Goal: Task Accomplishment & Management: Manage account settings

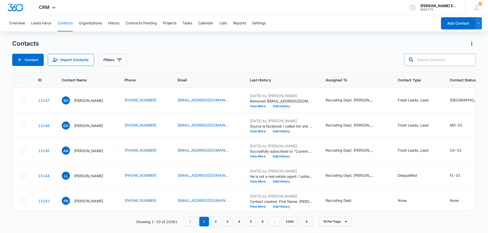
click at [446, 65] on input "text" at bounding box center [440, 60] width 72 height 12
type input "[PERSON_NAME]"
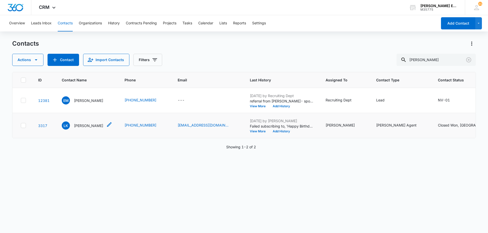
click at [82, 129] on p "[PERSON_NAME]" at bounding box center [88, 125] width 29 height 5
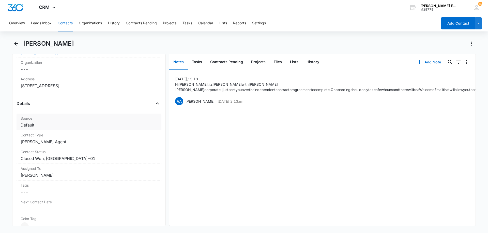
scroll to position [152, 0]
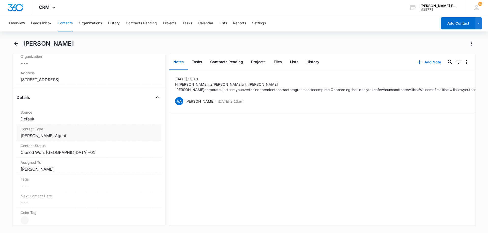
click at [60, 135] on dd "Cancel Save Changes [PERSON_NAME] Agent" at bounding box center [89, 136] width 137 height 6
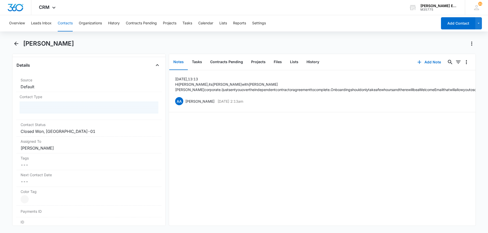
scroll to position [203, 0]
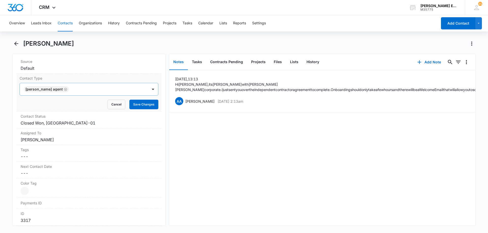
click at [64, 89] on icon "Remove Allison James Agent" at bounding box center [65, 89] width 3 height 3
click at [66, 89] on div at bounding box center [82, 89] width 117 height 7
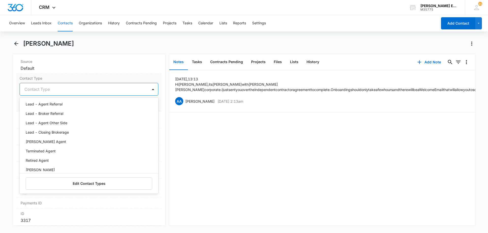
scroll to position [51, 0]
click at [51, 151] on p "Terminated Agent" at bounding box center [41, 150] width 30 height 5
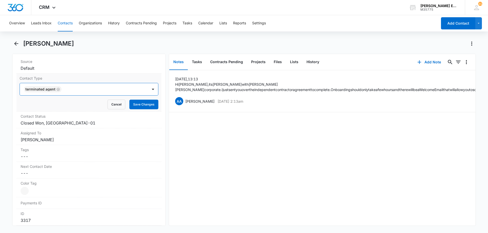
click at [105, 89] on div at bounding box center [102, 89] width 78 height 7
click at [137, 104] on button "Save Changes" at bounding box center [143, 105] width 29 height 10
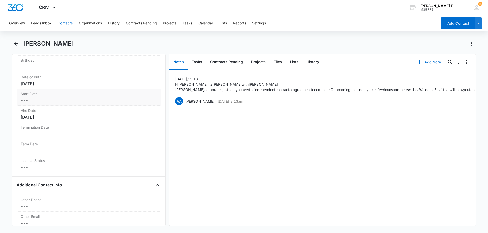
scroll to position [559, 0]
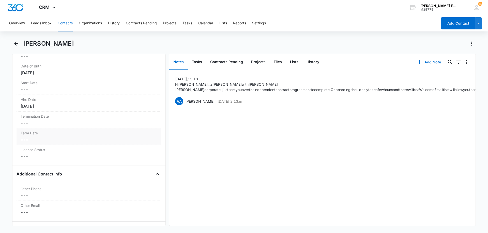
click at [41, 142] on dd "Cancel Save Changes ---" at bounding box center [89, 140] width 137 height 6
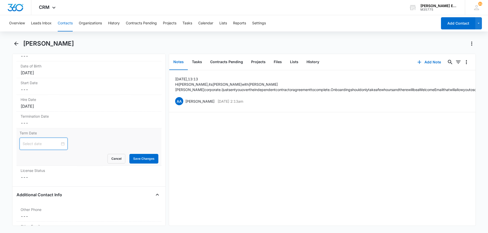
click at [46, 146] on input at bounding box center [41, 144] width 37 height 6
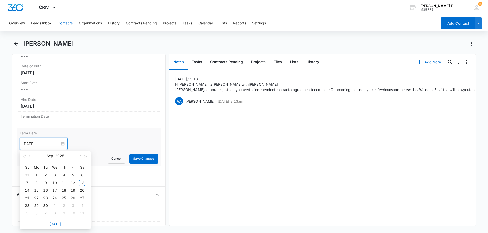
type input "[DATE]"
click at [57, 224] on link "[DATE]" at bounding box center [55, 224] width 12 height 4
type input "[DATE]"
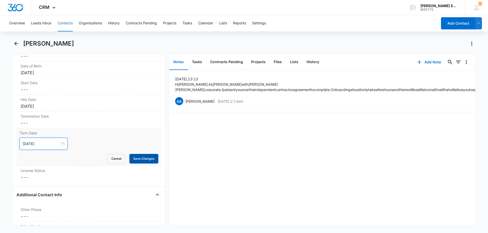
click at [142, 158] on button "Save Changes" at bounding box center [143, 159] width 29 height 10
click at [55, 180] on dd "Cancel Save Changes ---" at bounding box center [89, 177] width 137 height 6
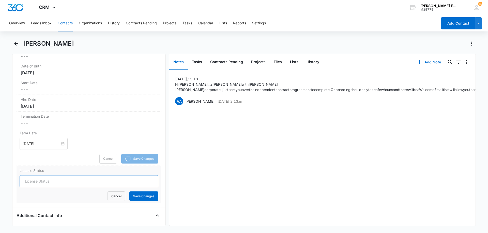
click at [53, 183] on input "License Status" at bounding box center [89, 182] width 139 height 12
type input "Inactive"
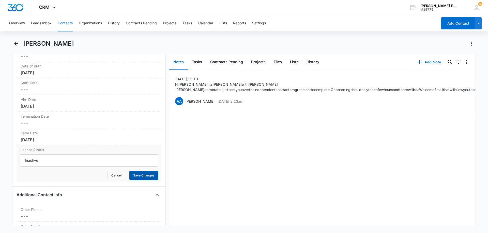
click at [139, 174] on button "Save Changes" at bounding box center [143, 176] width 29 height 10
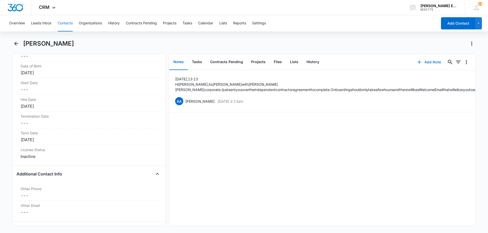
click at [429, 62] on button "Add Note" at bounding box center [429, 62] width 34 height 12
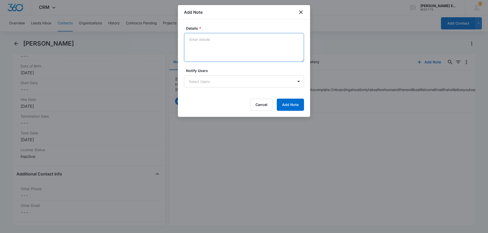
click at [237, 51] on textarea "Details *" at bounding box center [244, 47] width 120 height 29
type textarea "Terminated agent - Switched Brokerage"
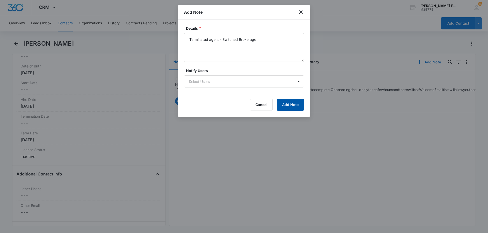
click at [291, 106] on button "Add Note" at bounding box center [290, 105] width 27 height 12
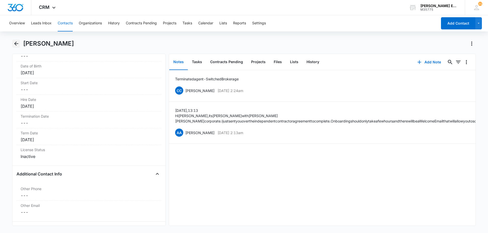
click at [17, 42] on icon "Back" at bounding box center [16, 44] width 6 height 6
